Goal: Find specific page/section: Find specific page/section

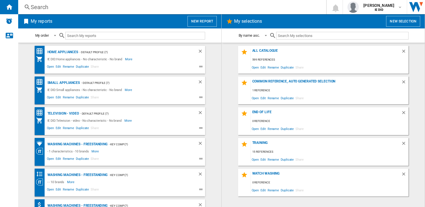
click at [121, 8] on div "Search" at bounding box center [171, 7] width 281 height 8
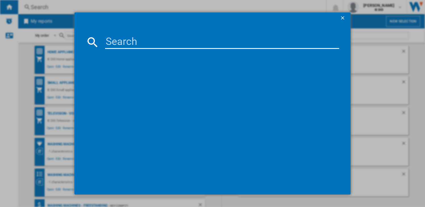
click at [121, 36] on input at bounding box center [222, 42] width 234 height 14
type input "23990"
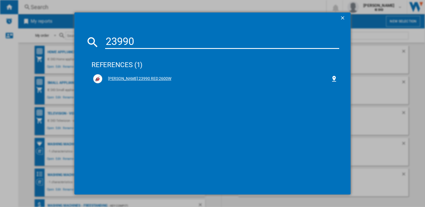
click at [144, 78] on div "RUSSELL HOBBS 23990 RED 2600W" at bounding box center [216, 79] width 229 height 6
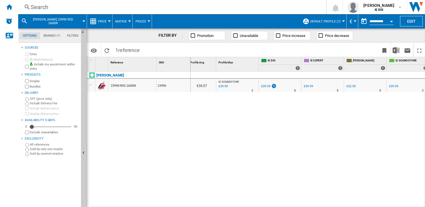
scroll to position [0, 74]
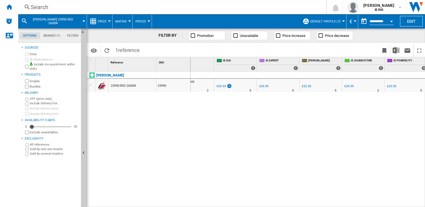
click at [133, 7] on div "Search" at bounding box center [171, 7] width 281 height 8
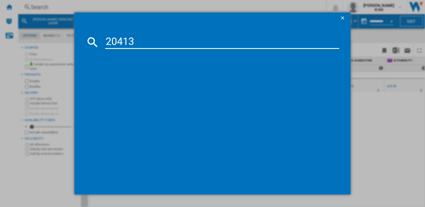
type input "20413"
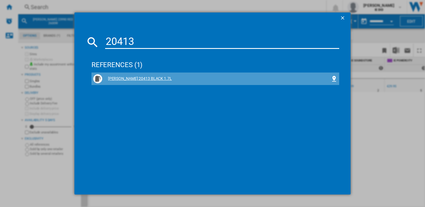
click at [142, 77] on div "RUSSELL HOBBS 20413 BLACK 1.7L" at bounding box center [216, 79] width 229 height 6
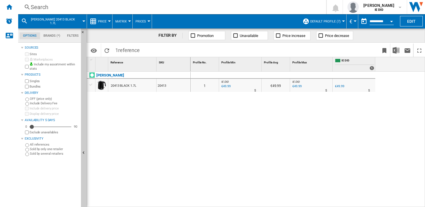
click at [152, 7] on div "Search" at bounding box center [171, 7] width 281 height 8
